Goal: Register for event/course

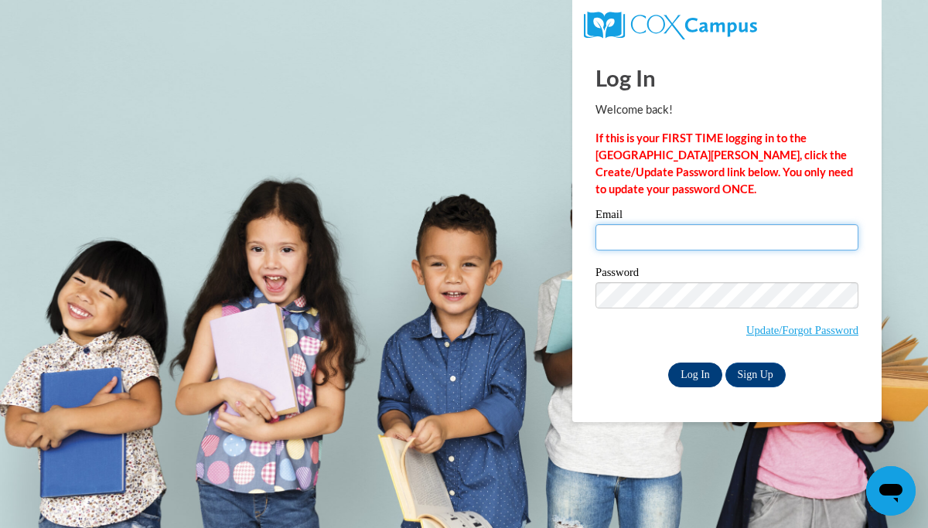
type input "pgulick3399@gmail.com"
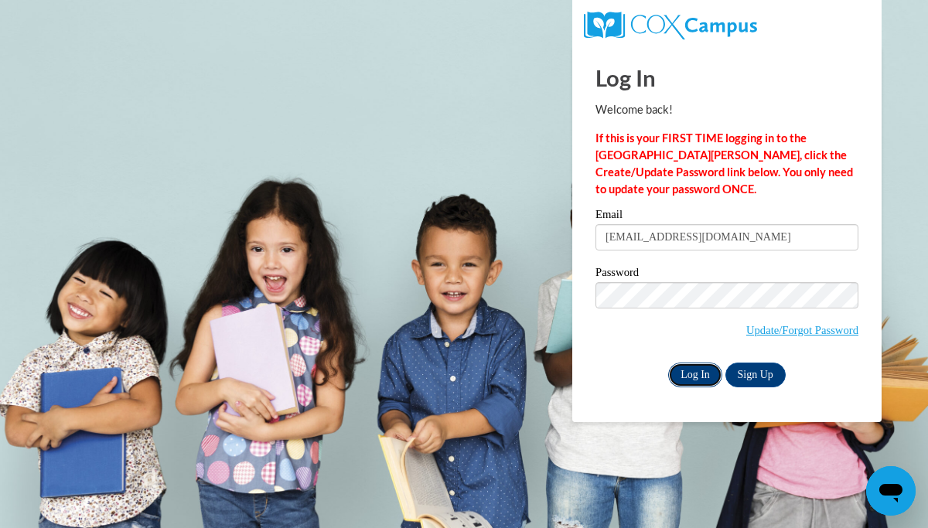
click at [690, 376] on input "Log In" at bounding box center [695, 375] width 54 height 25
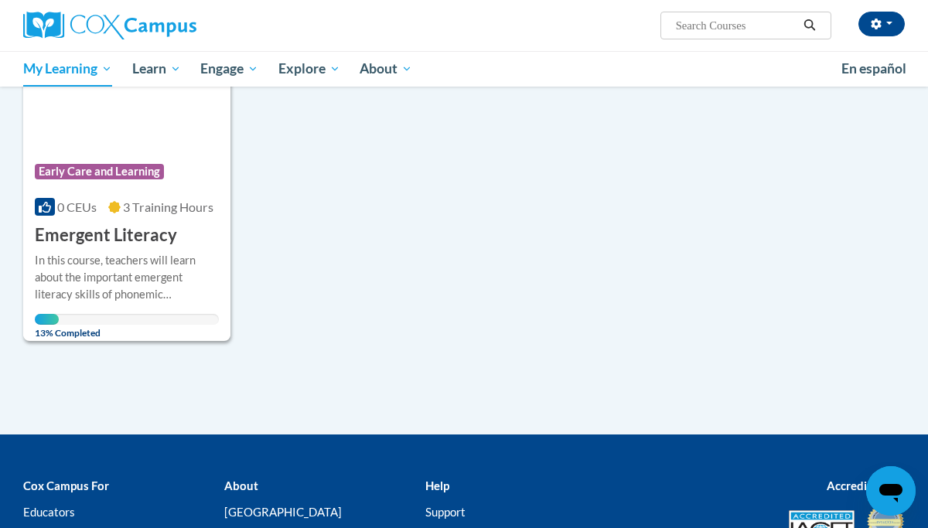
scroll to position [277, 0]
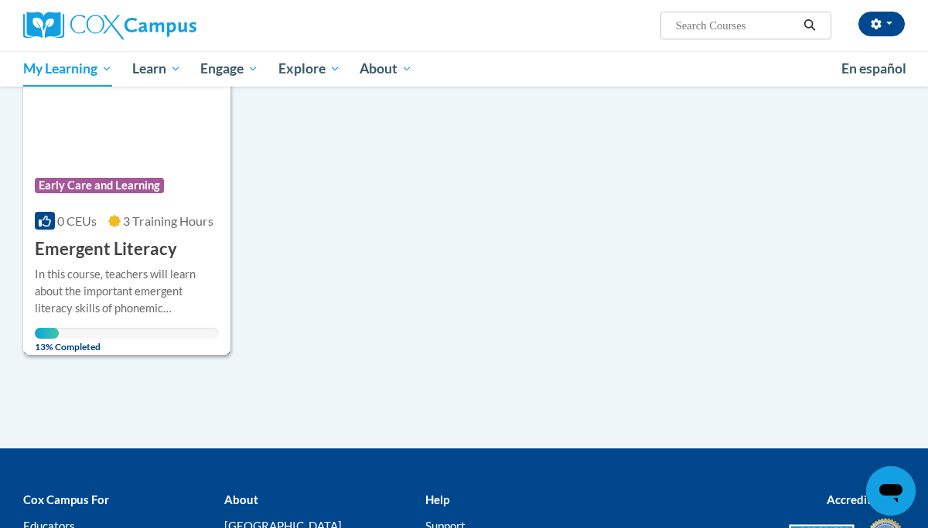
click at [96, 183] on span "Early Care and Learning" at bounding box center [99, 185] width 129 height 15
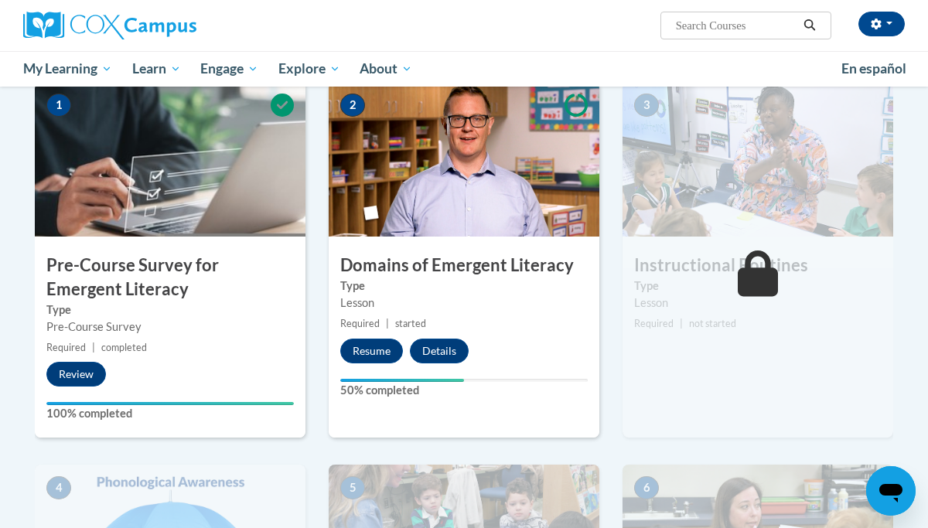
scroll to position [327, 0]
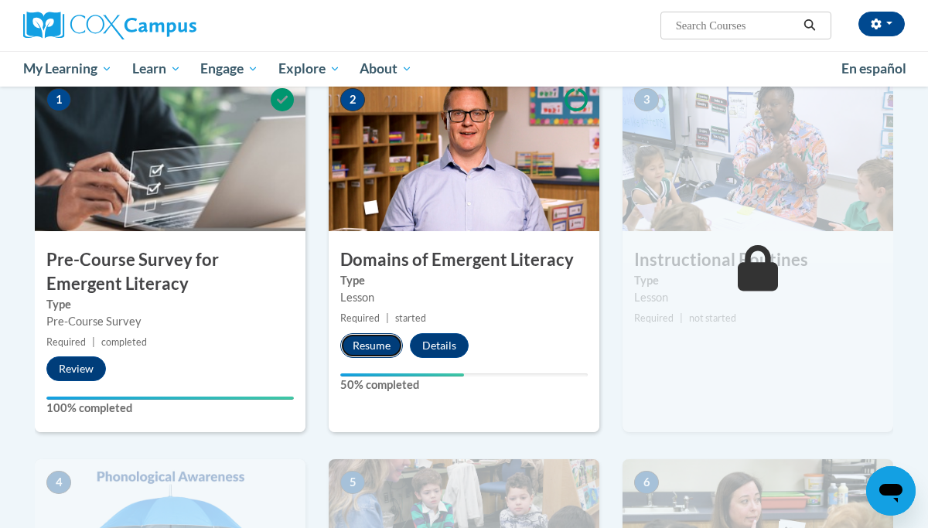
click at [375, 343] on button "Resume" at bounding box center [371, 345] width 63 height 25
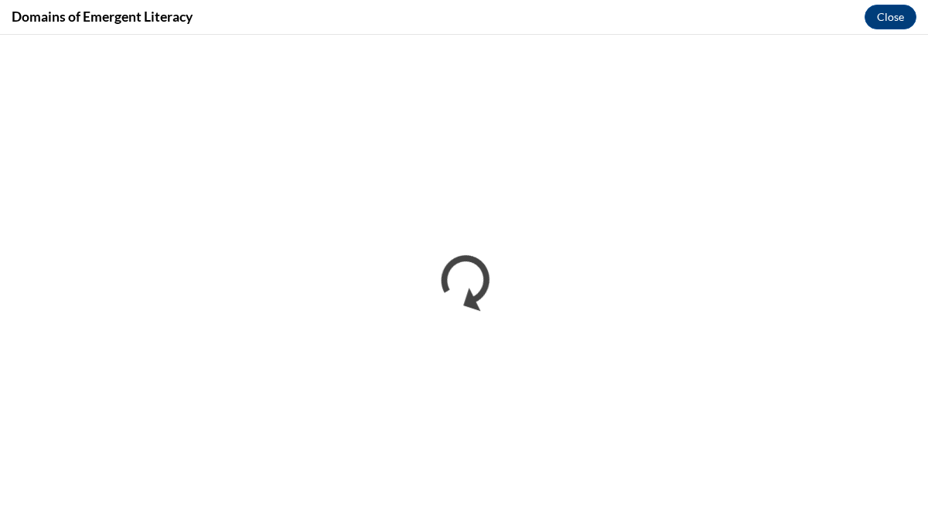
scroll to position [0, 0]
click at [892, 13] on button "Close" at bounding box center [891, 17] width 52 height 25
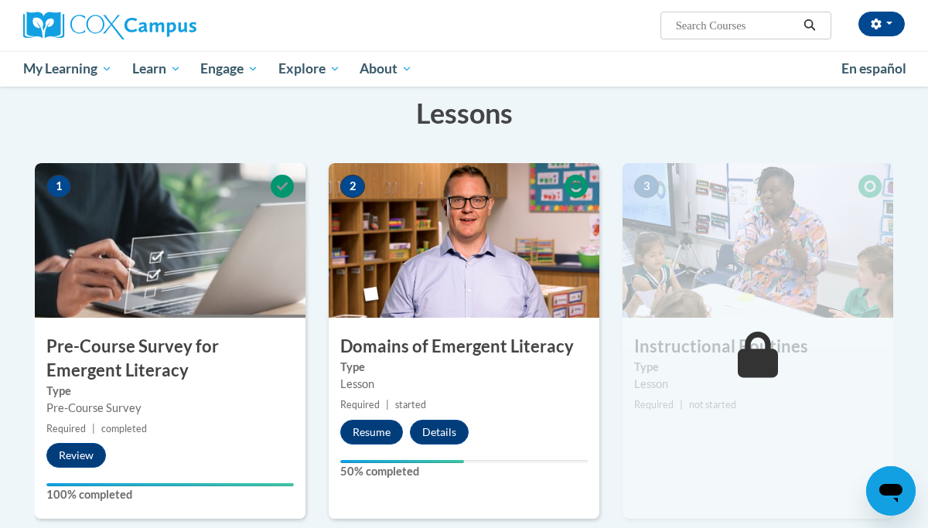
scroll to position [239, 0]
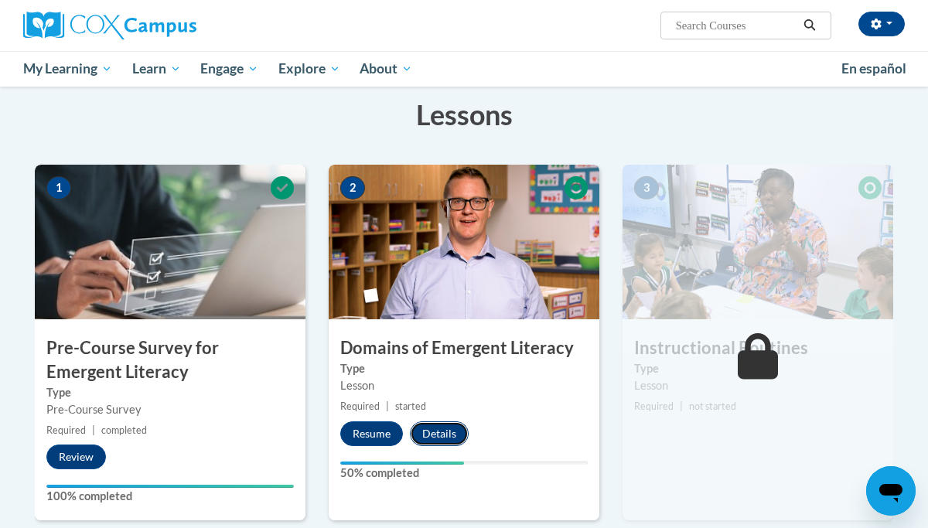
click at [433, 428] on button "Details" at bounding box center [439, 433] width 59 height 25
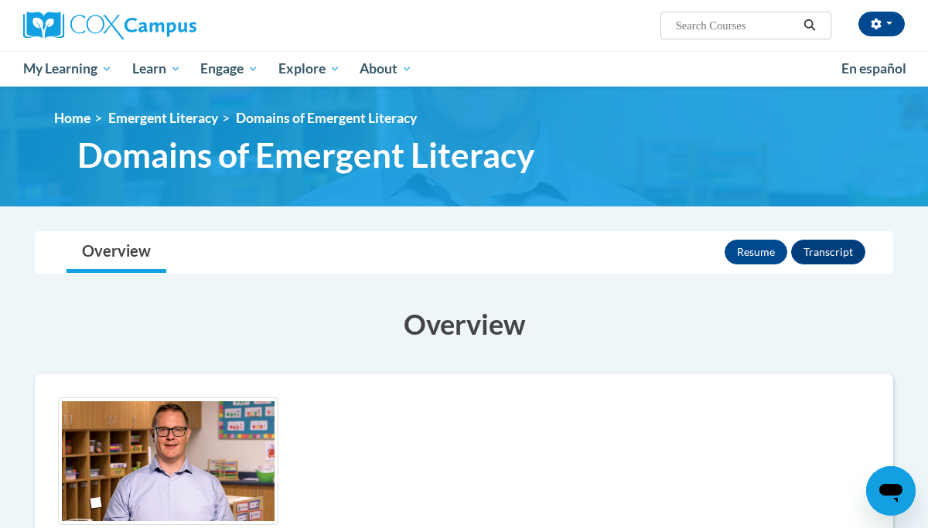
click at [675, 27] on input "Search..." at bounding box center [736, 25] width 124 height 19
type input "Educator"
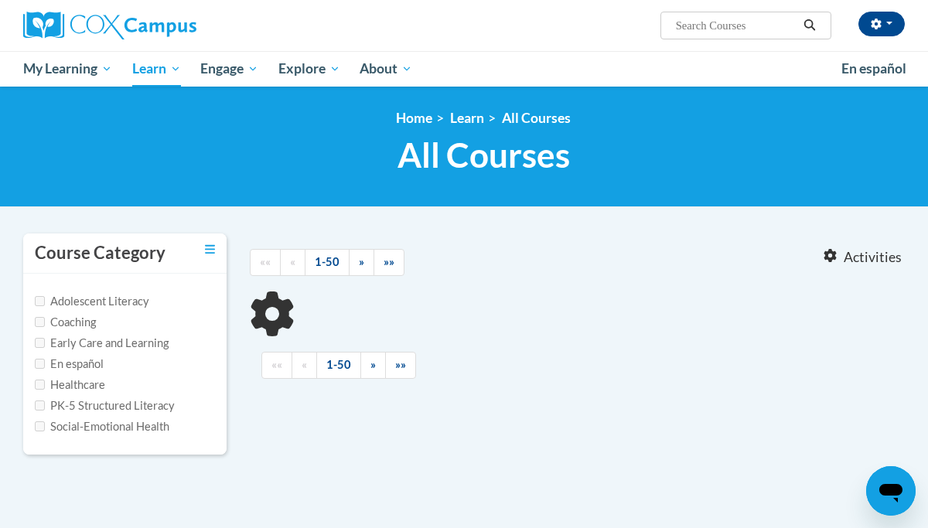
type input "Educator"
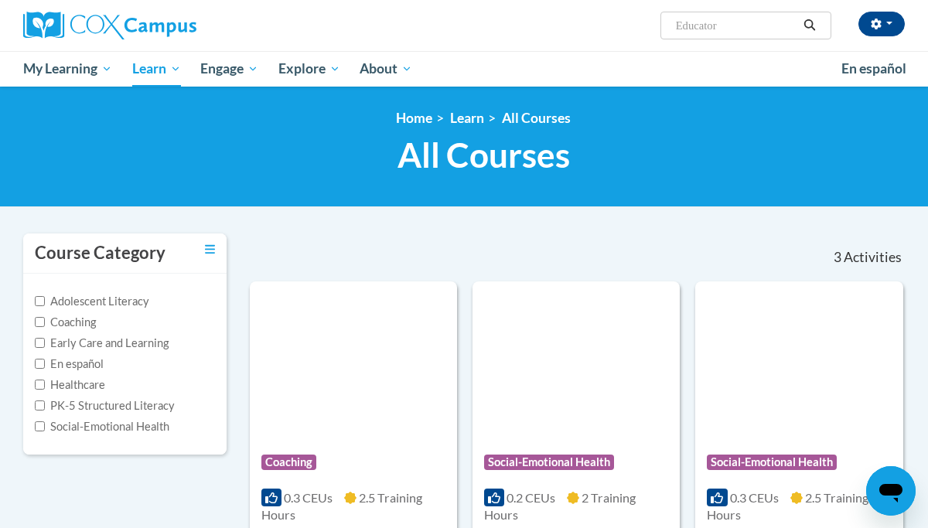
click at [96, 299] on label "Adolescent Literacy" at bounding box center [92, 301] width 114 height 17
click at [45, 299] on input "Adolescent Literacy" at bounding box center [40, 301] width 10 height 10
checkbox input "true"
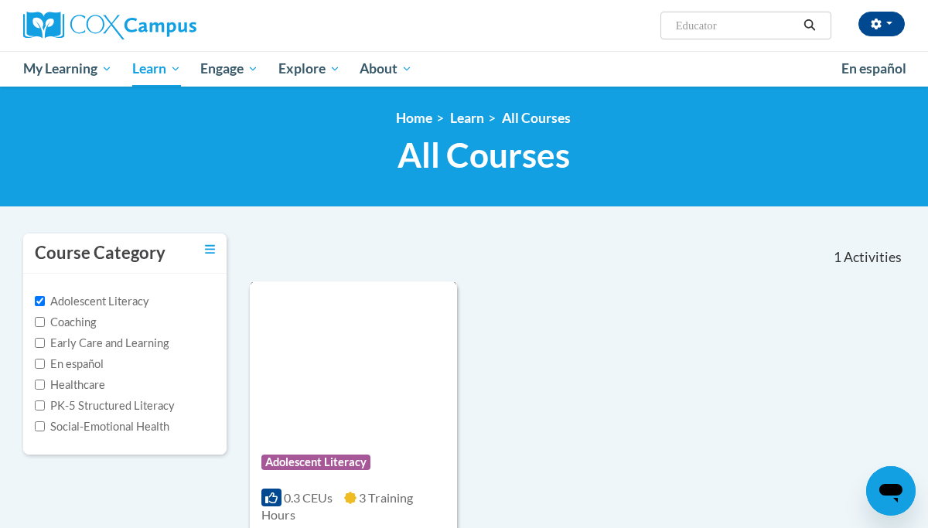
click at [309, 455] on span "Adolescent Literacy" at bounding box center [315, 462] width 109 height 15
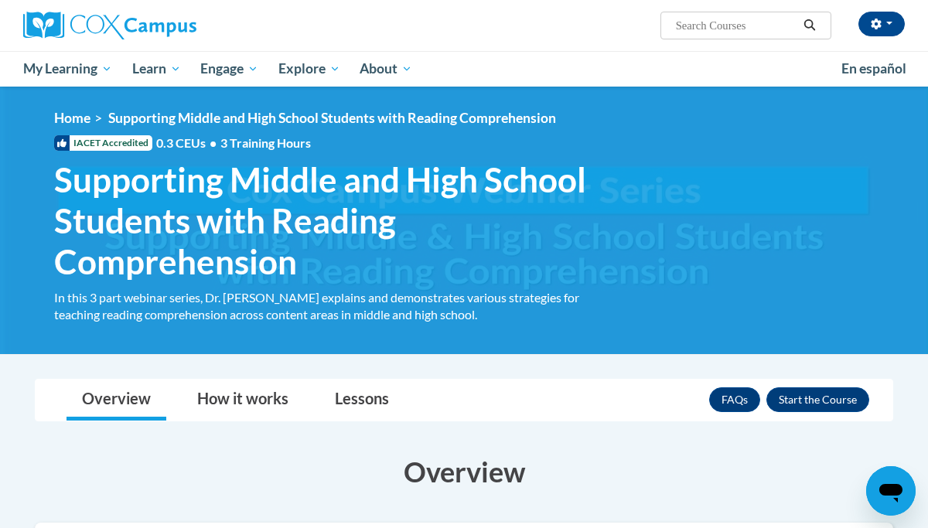
click at [677, 21] on input "Search..." at bounding box center [736, 25] width 124 height 19
type input "K-5"
click at [807, 20] on icon "Search" at bounding box center [810, 25] width 12 height 12
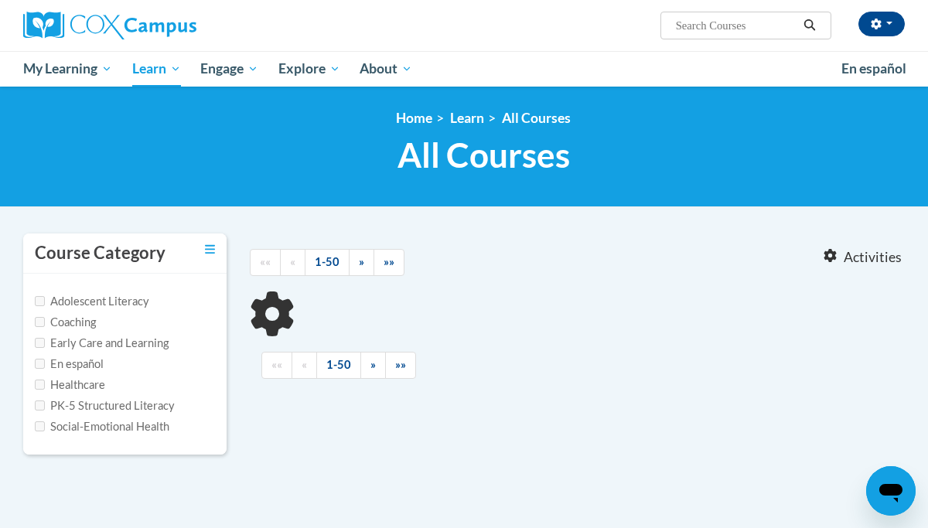
type input "K-5"
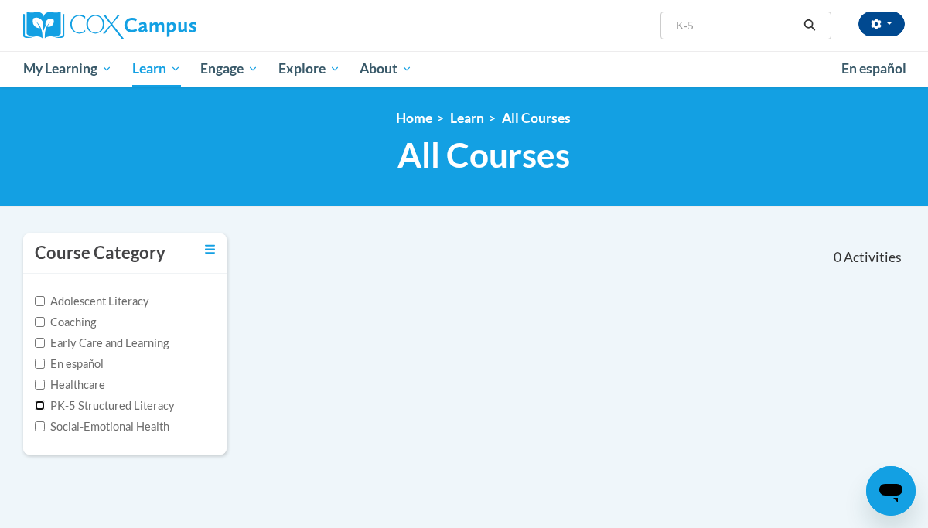
click at [39, 405] on input "PK-5 Structured Literacy" at bounding box center [40, 406] width 10 height 10
checkbox input "true"
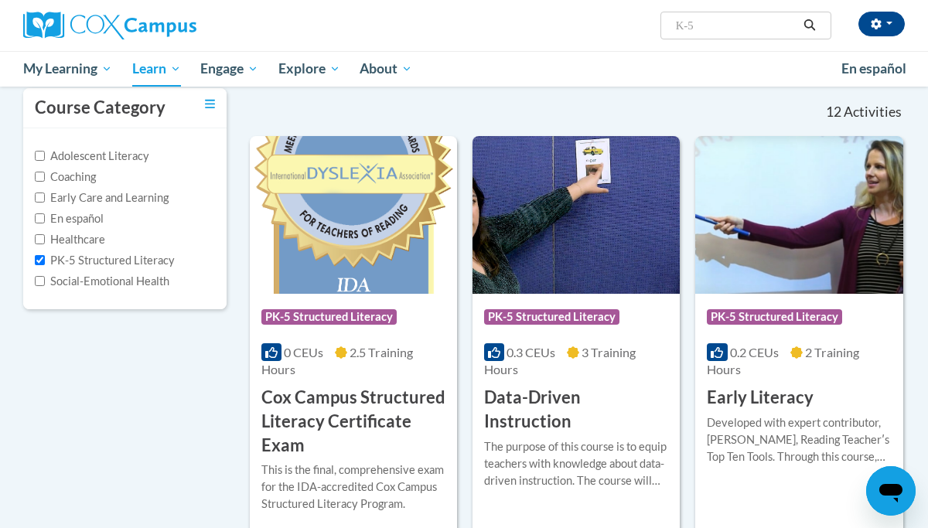
scroll to position [148, 0]
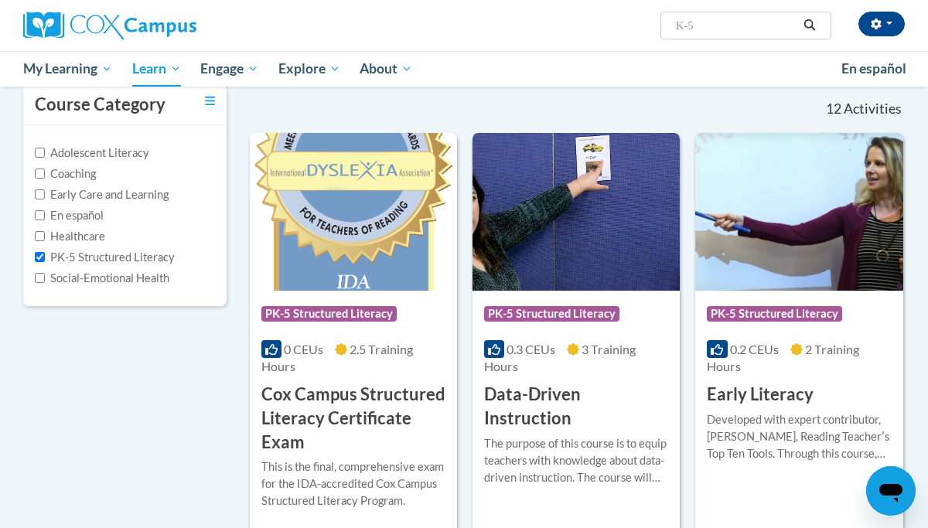
click at [555, 393] on h3 "Data-Driven Instruction" at bounding box center [576, 407] width 184 height 48
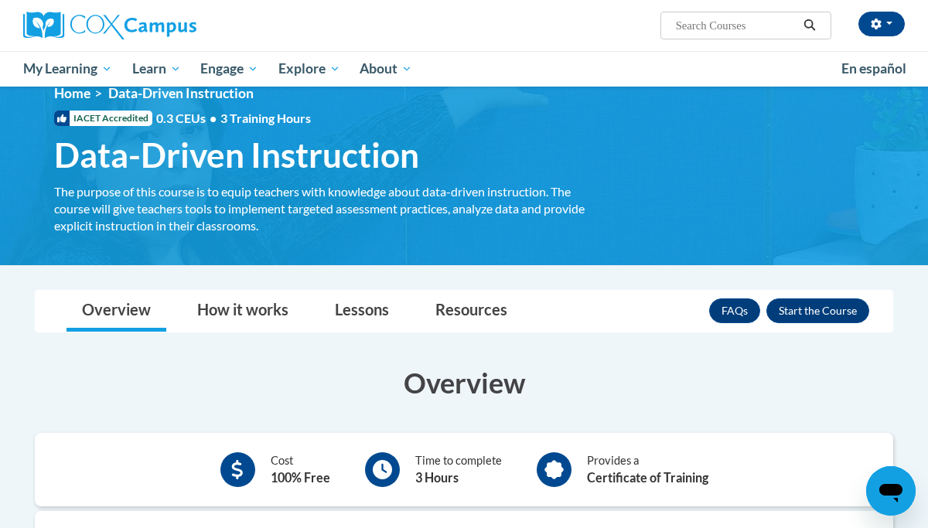
scroll to position [24, 0]
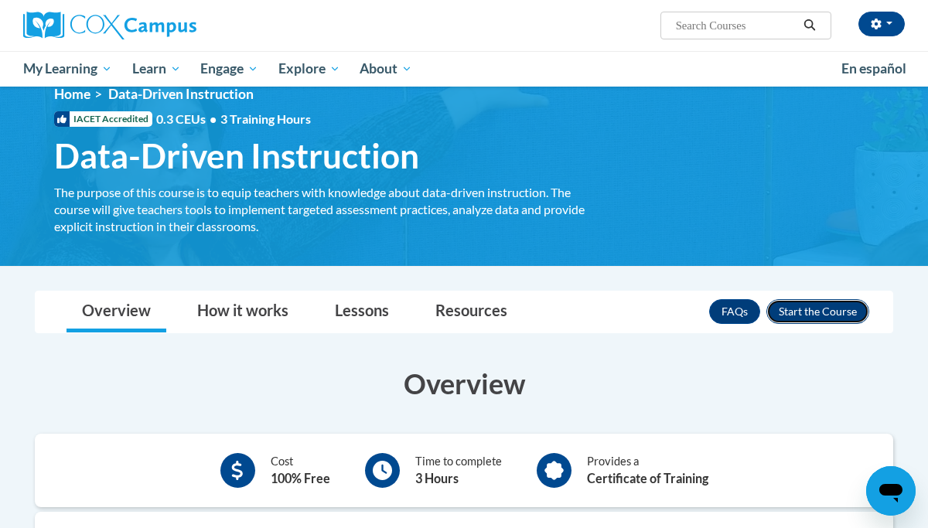
click at [807, 305] on button "Enroll" at bounding box center [817, 311] width 103 height 25
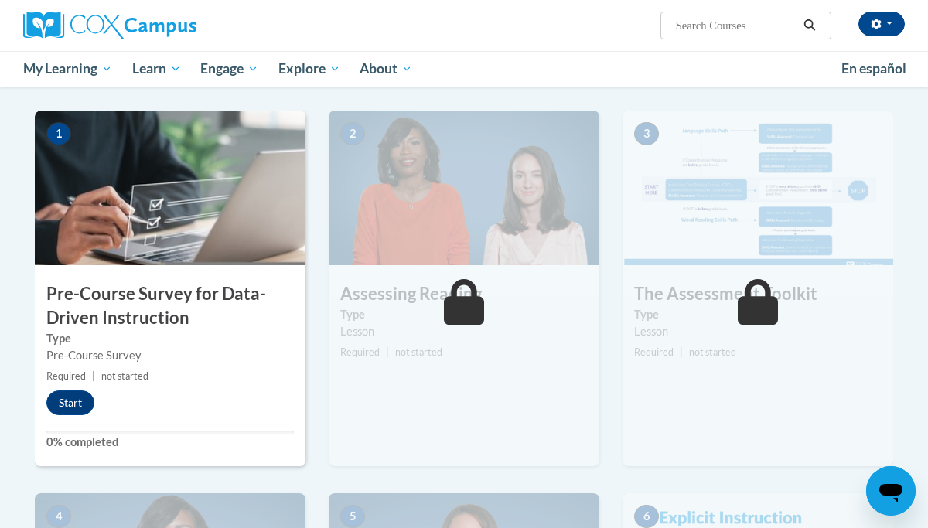
scroll to position [295, 0]
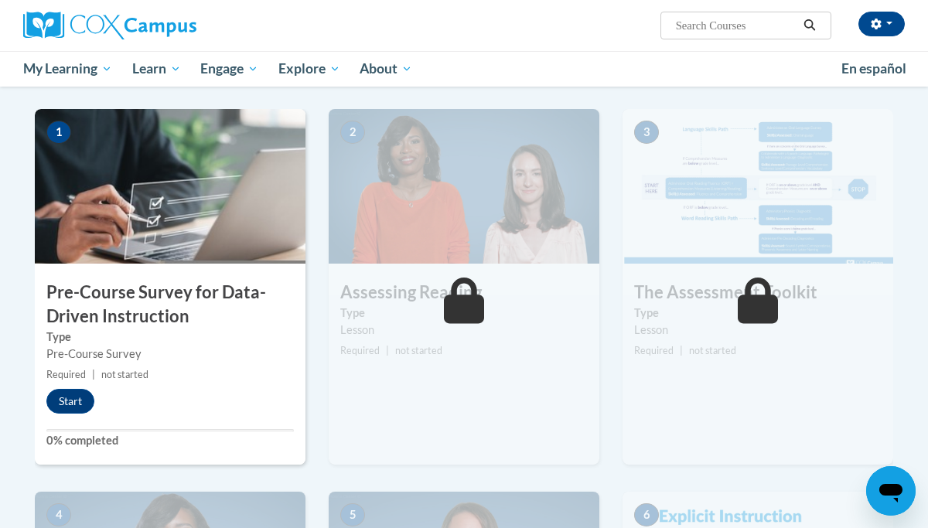
click at [148, 307] on h3 "Pre-Course Survey for Data-Driven Instruction" at bounding box center [170, 305] width 271 height 48
click at [76, 399] on button "Start" at bounding box center [70, 401] width 48 height 25
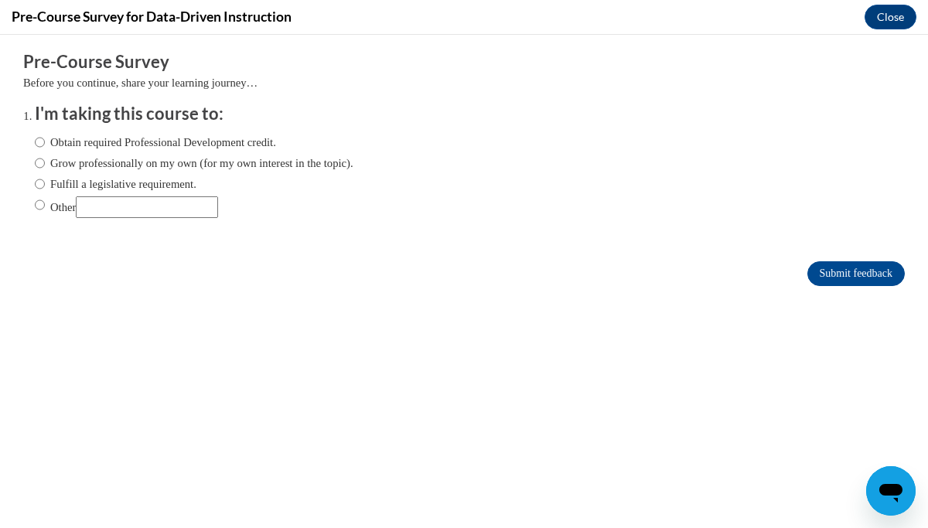
scroll to position [0, 0]
click at [42, 159] on input "Grow professionally on my own (for my own interest in the topic)." at bounding box center [40, 163] width 10 height 17
radio input "true"
click at [831, 267] on input "Submit feedback" at bounding box center [855, 273] width 97 height 25
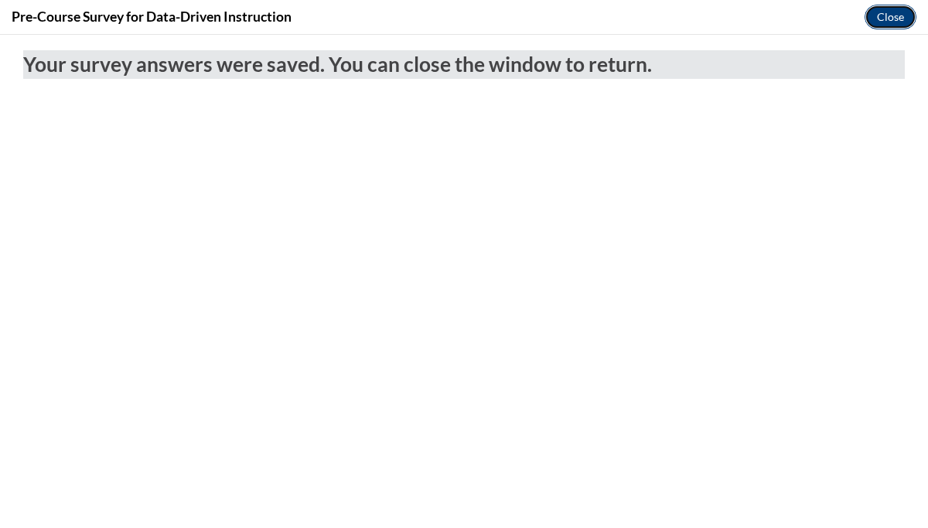
click at [887, 13] on button "Close" at bounding box center [891, 17] width 52 height 25
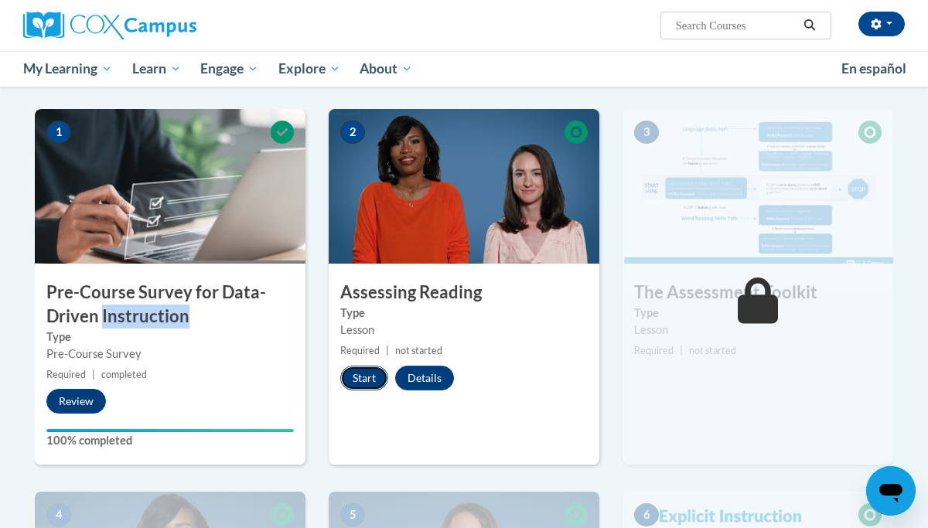
click at [359, 377] on button "Start" at bounding box center [364, 378] width 48 height 25
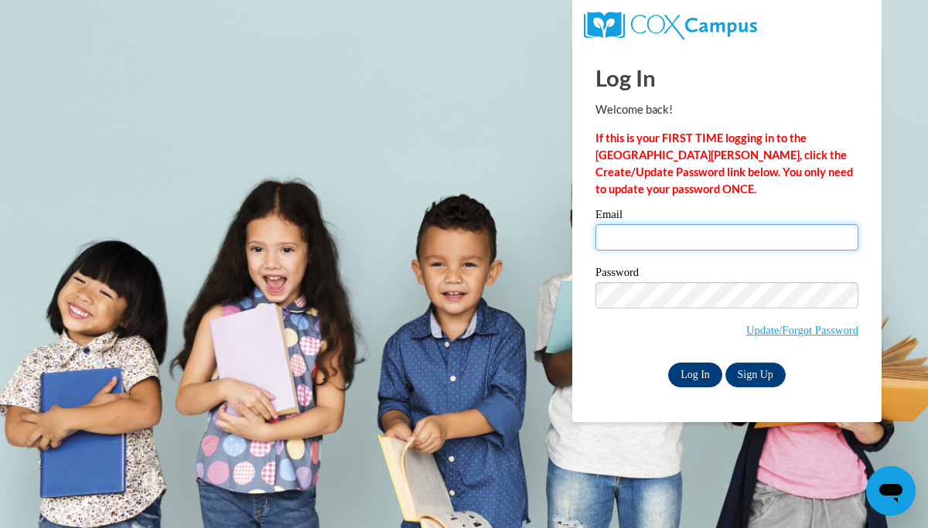
type input "pgulick3399@gmail.com"
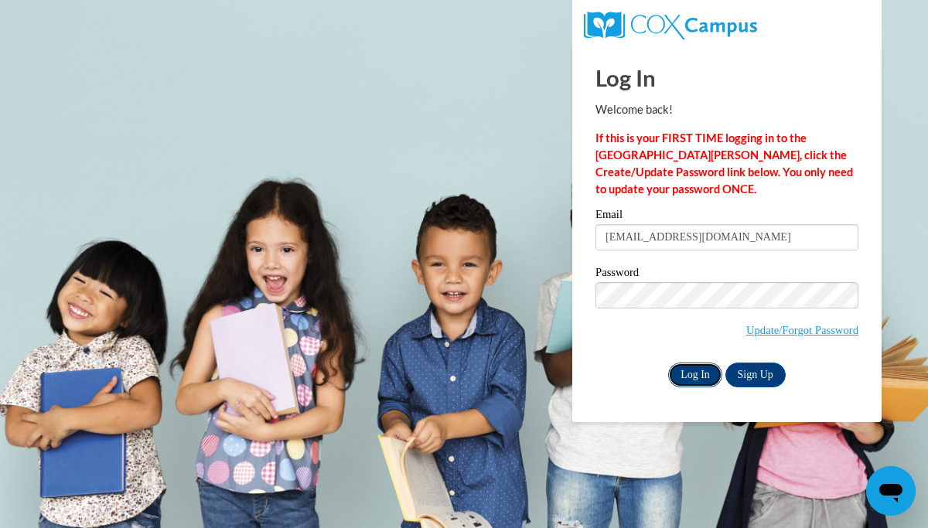
click at [698, 370] on input "Log In" at bounding box center [695, 375] width 54 height 25
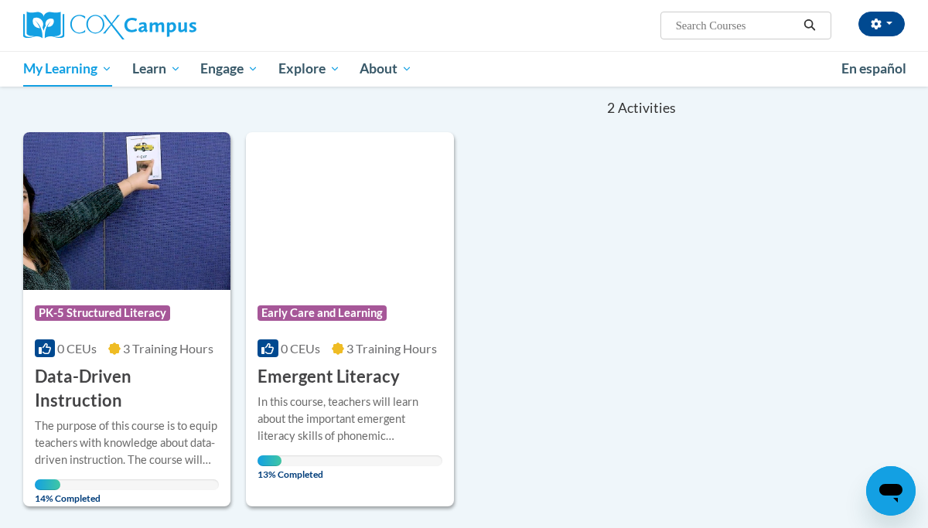
scroll to position [150, 0]
click at [695, 370] on div "Sort Date Enrolled Title (A-Z) «« « 1-2 » »» 2 Activities CEUs Course Category:…" at bounding box center [464, 295] width 905 height 424
